Goal: Task Accomplishment & Management: Use online tool/utility

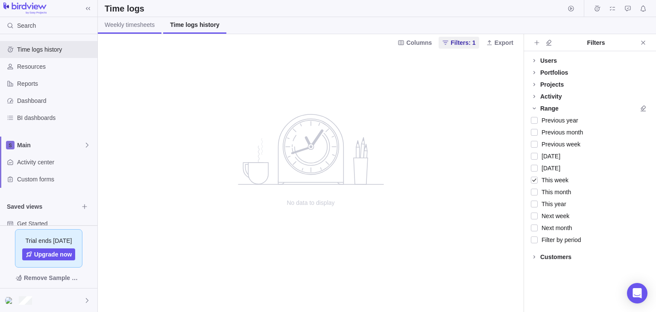
click at [127, 30] on link "Weekly timesheets" at bounding box center [130, 25] width 64 height 17
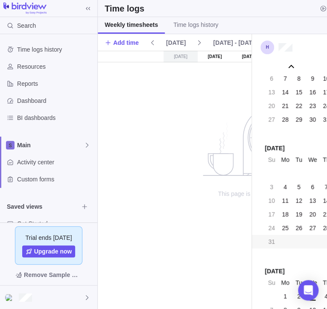
scroll to position [34183, 0]
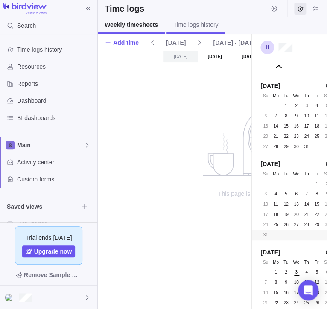
click at [186, 30] on link "Time logs history" at bounding box center [196, 25] width 59 height 17
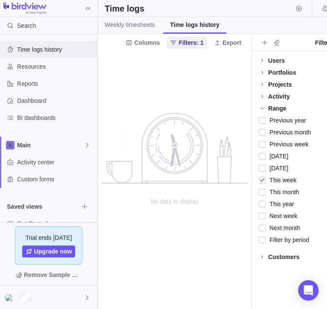
click at [45, 47] on span "Time logs history" at bounding box center [55, 49] width 77 height 9
click at [69, 64] on span "Resources" at bounding box center [55, 66] width 77 height 9
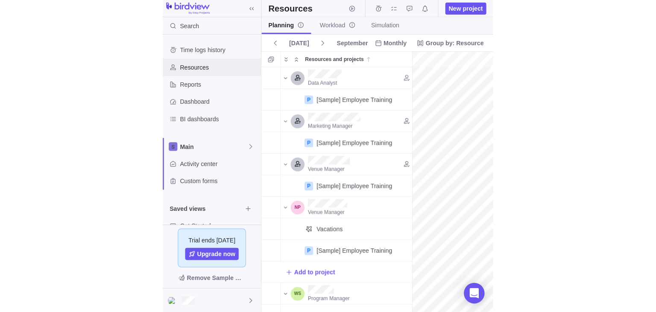
scroll to position [0, 148]
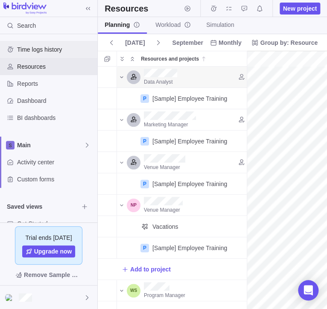
click at [54, 51] on span "Time logs history" at bounding box center [55, 49] width 77 height 9
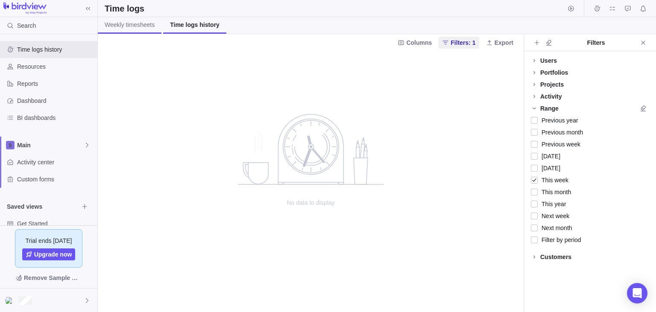
click at [141, 31] on link "Weekly timesheets" at bounding box center [130, 25] width 64 height 17
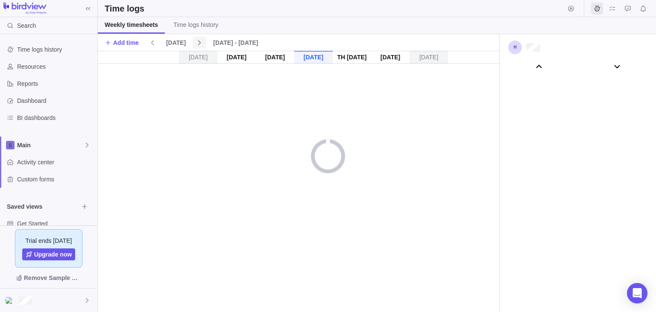
scroll to position [47522, 0]
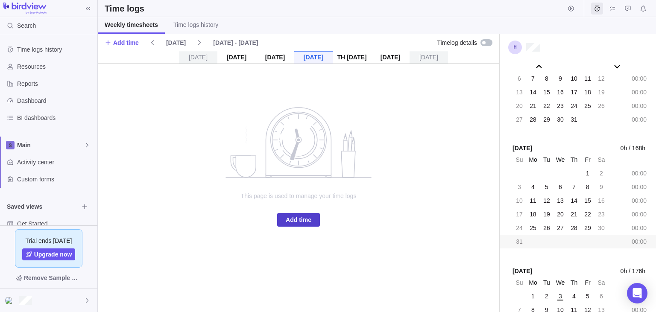
click at [312, 222] on span "Add time" at bounding box center [298, 220] width 43 height 14
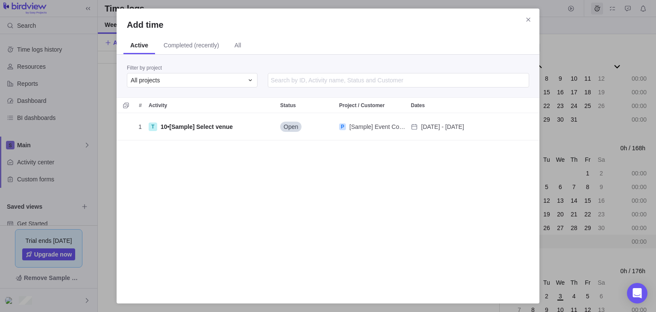
scroll to position [180, 422]
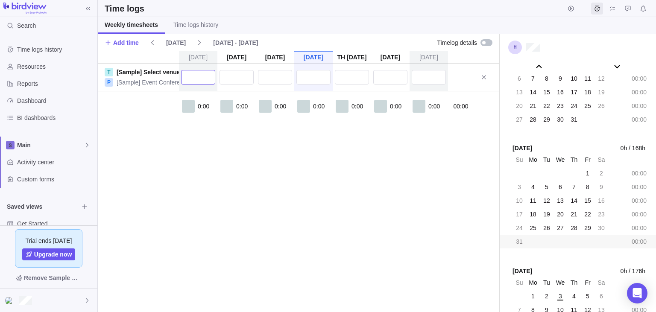
click at [203, 79] on input "text" at bounding box center [198, 77] width 34 height 15
type input "5:00"
click at [238, 79] on input "text" at bounding box center [237, 77] width 34 height 15
type input "5:00"
click at [283, 81] on input "text" at bounding box center [275, 77] width 34 height 15
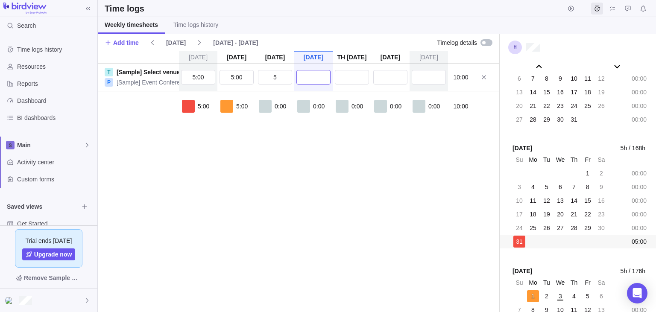
type input "5:00"
click at [308, 81] on input "text" at bounding box center [313, 77] width 34 height 15
type input "5:00"
click at [327, 82] on input "text" at bounding box center [352, 77] width 34 height 15
type input "5:00"
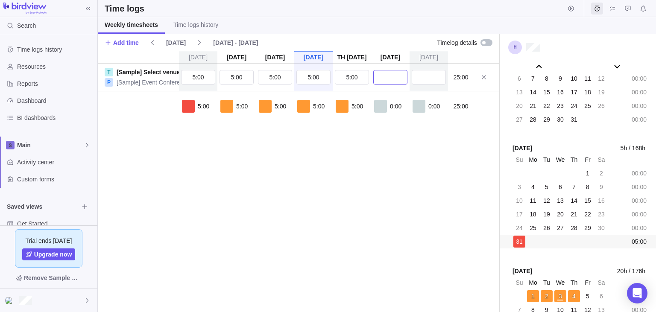
click at [327, 75] on input "text" at bounding box center [390, 77] width 34 height 15
type input "5:00"
click at [327, 78] on input "5" at bounding box center [429, 77] width 34 height 15
type input "5:00"
click at [195, 31] on link "Time logs history" at bounding box center [196, 25] width 59 height 17
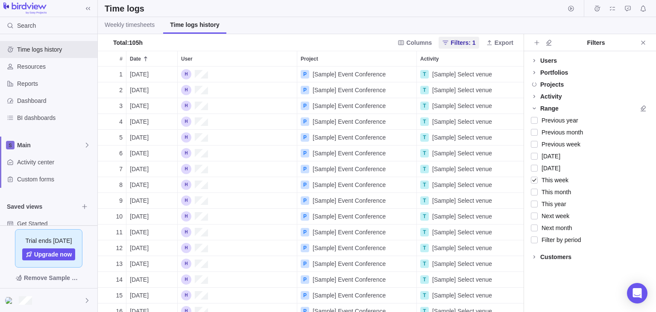
scroll to position [246, 425]
click at [127, 32] on link "Weekly timesheets" at bounding box center [130, 25] width 64 height 17
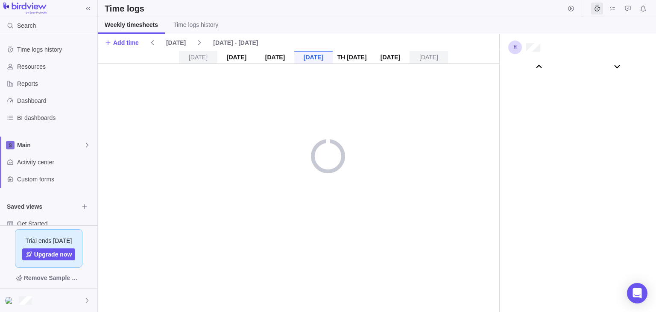
scroll to position [47522, 0]
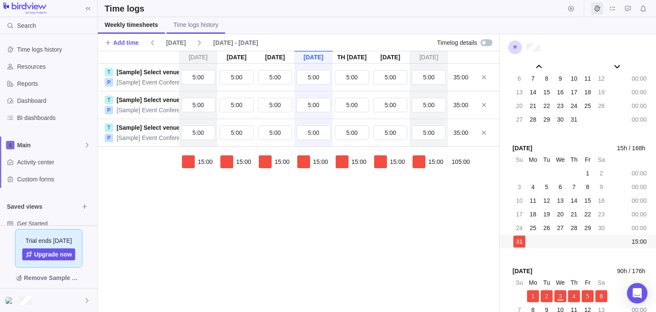
click at [190, 28] on span "Time logs history" at bounding box center [195, 24] width 45 height 9
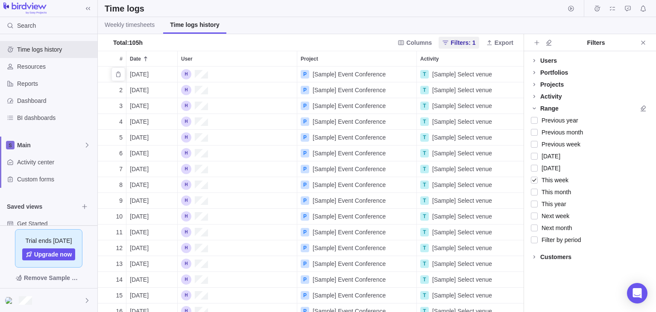
scroll to position [246, 425]
click at [141, 25] on span "Weekly timesheets" at bounding box center [130, 24] width 50 height 9
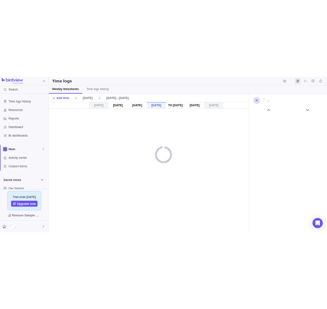
scroll to position [47522, 0]
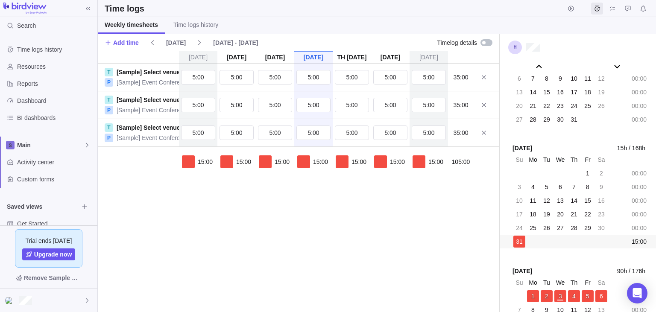
drag, startPoint x: 207, startPoint y: 242, endPoint x: 265, endPoint y: 154, distance: 105.4
click at [208, 241] on div "[DATE] [DATE] [DATE] [DATE] [DATE] [DATE] [DATE] T [Sample] Select venue P [Sam…" at bounding box center [298, 181] width 401 height 261
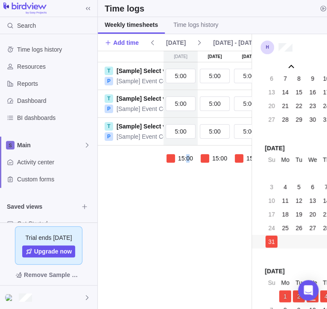
scroll to position [34183, 0]
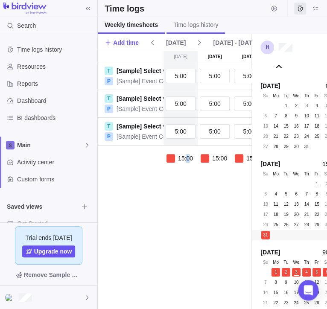
click at [210, 23] on span "Time logs history" at bounding box center [195, 24] width 45 height 9
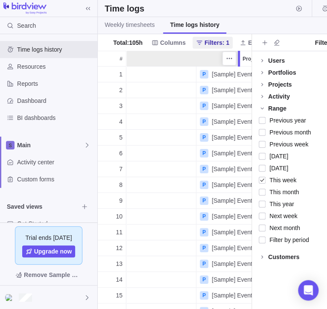
scroll to position [0, 1689]
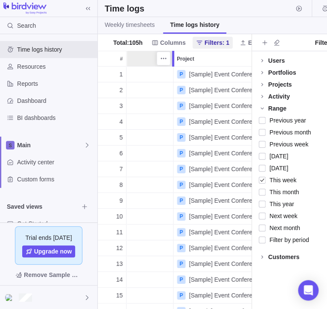
drag, startPoint x: 251, startPoint y: 57, endPoint x: 183, endPoint y: 66, distance: 68.4
click at [174, 66] on div at bounding box center [173, 59] width 2 height 16
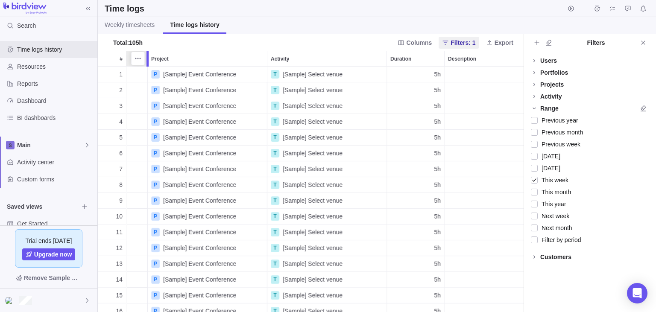
drag, startPoint x: 181, startPoint y: 64, endPoint x: 93, endPoint y: 102, distance: 95.7
click at [93, 102] on body "Search Time logs history Resources Reports Dashboard BI dashboards Main Activit…" at bounding box center [328, 156] width 656 height 312
click at [238, 81] on div "P [Sample] Event Conference" at bounding box center [207, 74] width 119 height 15
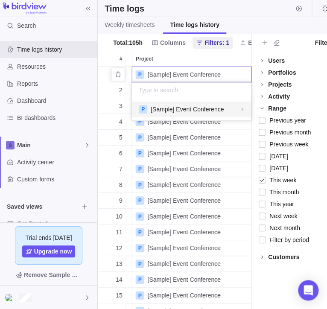
click at [230, 113] on div "P [Sample] Event Conference" at bounding box center [191, 109] width 105 height 9
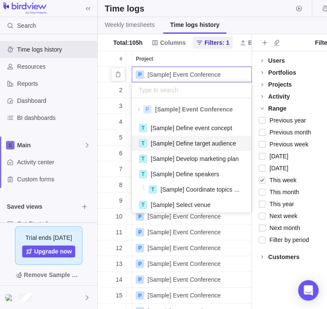
click at [187, 148] on div "T [Sample] Define target audience" at bounding box center [191, 143] width 119 height 15
